Goal: Task Accomplishment & Management: Complete application form

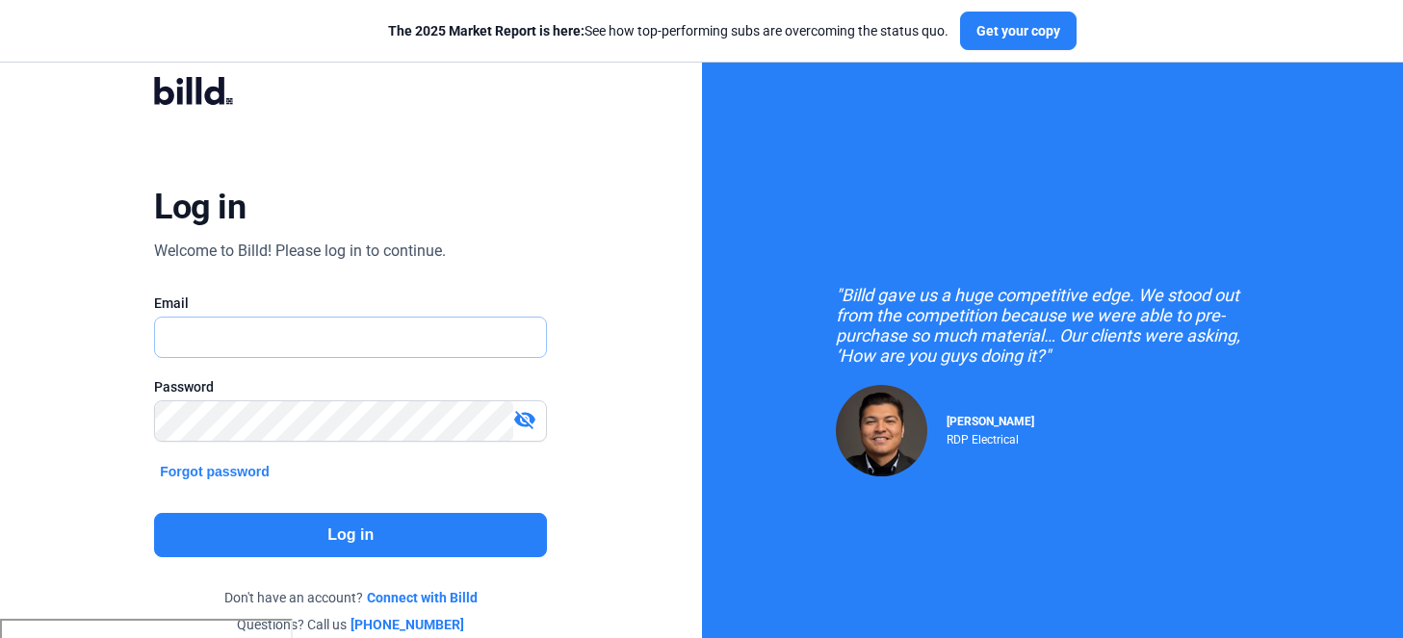
type input "[PERSON_NAME][EMAIL_ADDRESS][PERSON_NAME][DOMAIN_NAME]"
click at [313, 526] on button "Log in" at bounding box center [350, 535] width 393 height 44
